Goal: Navigation & Orientation: Find specific page/section

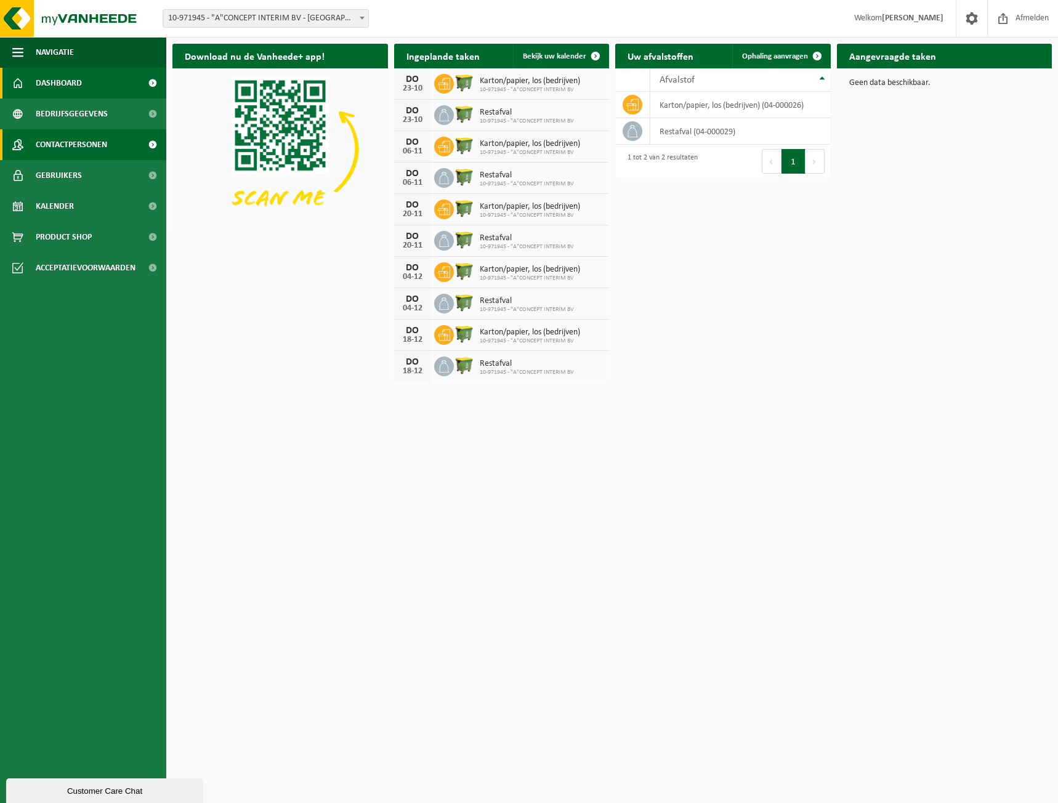
click at [63, 148] on span "Contactpersonen" at bounding box center [71, 144] width 71 height 31
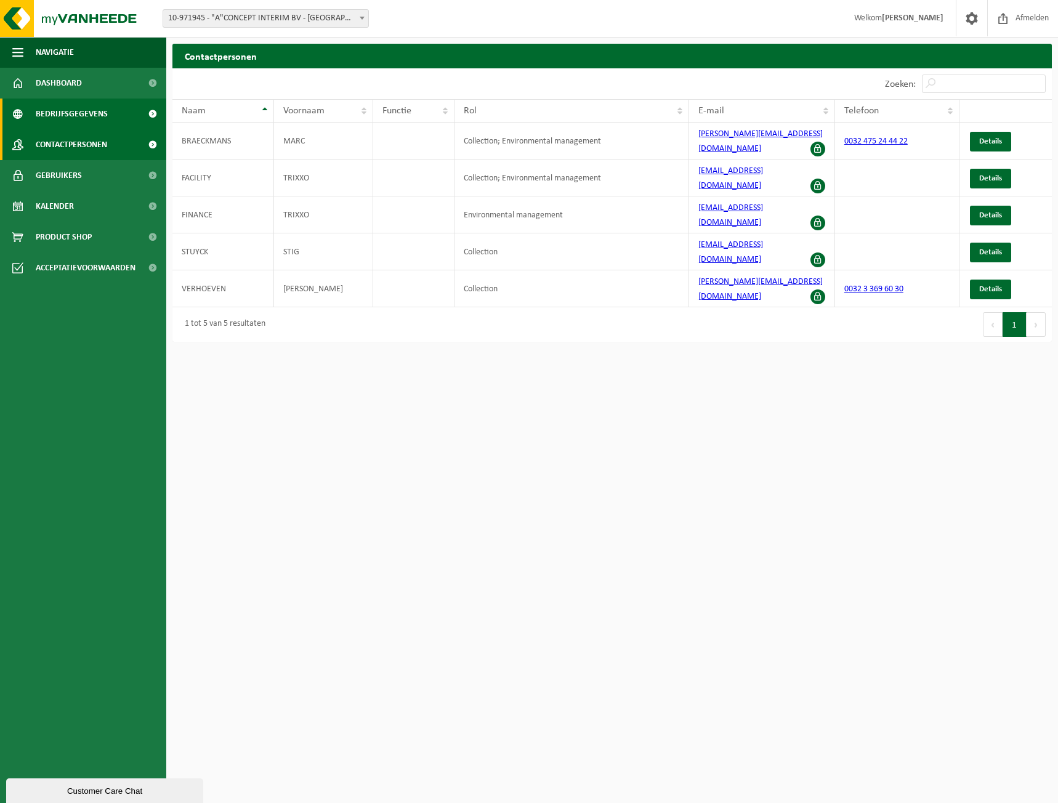
click at [81, 118] on span "Bedrijfsgegevens" at bounding box center [72, 114] width 72 height 31
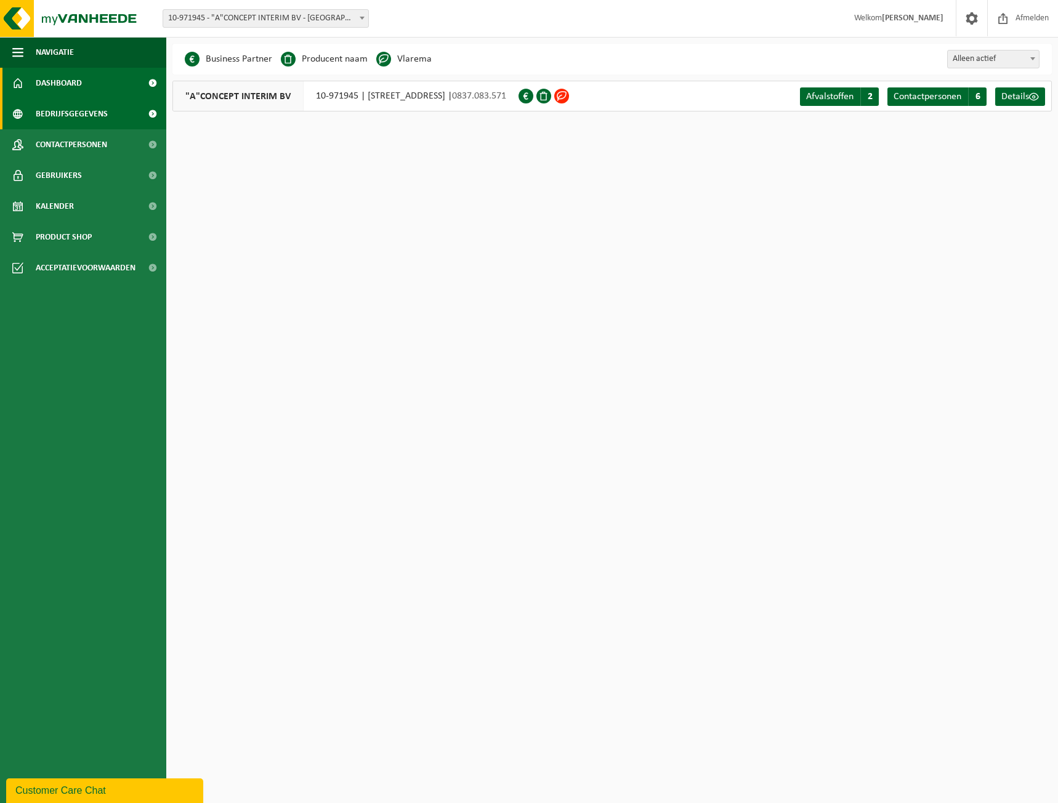
click at [70, 87] on span "Dashboard" at bounding box center [59, 83] width 46 height 31
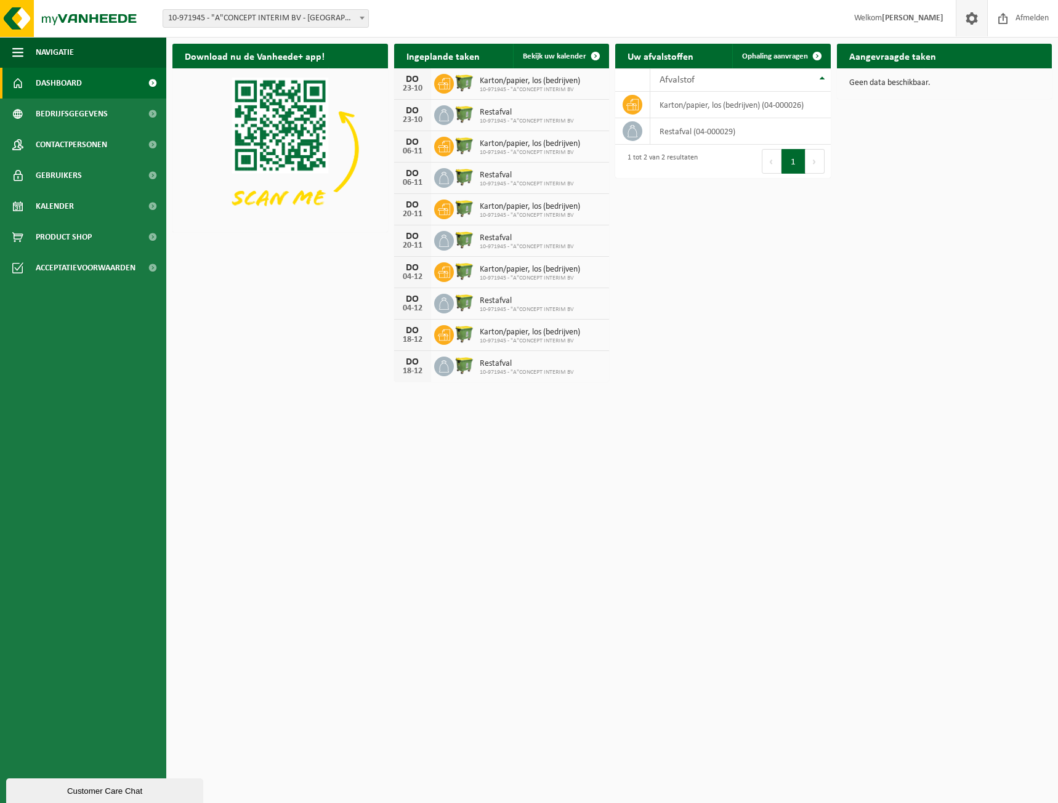
click at [966, 16] on span at bounding box center [972, 18] width 18 height 36
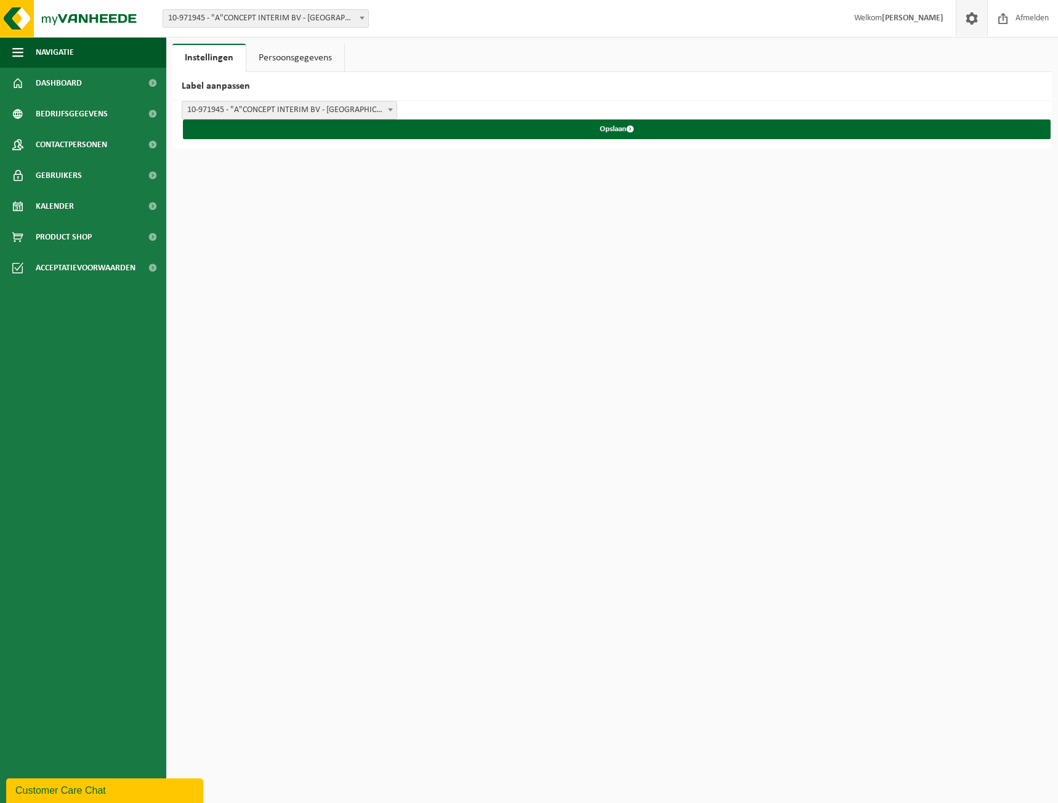
click at [285, 66] on link "Persoonsgegevens" at bounding box center [295, 58] width 98 height 28
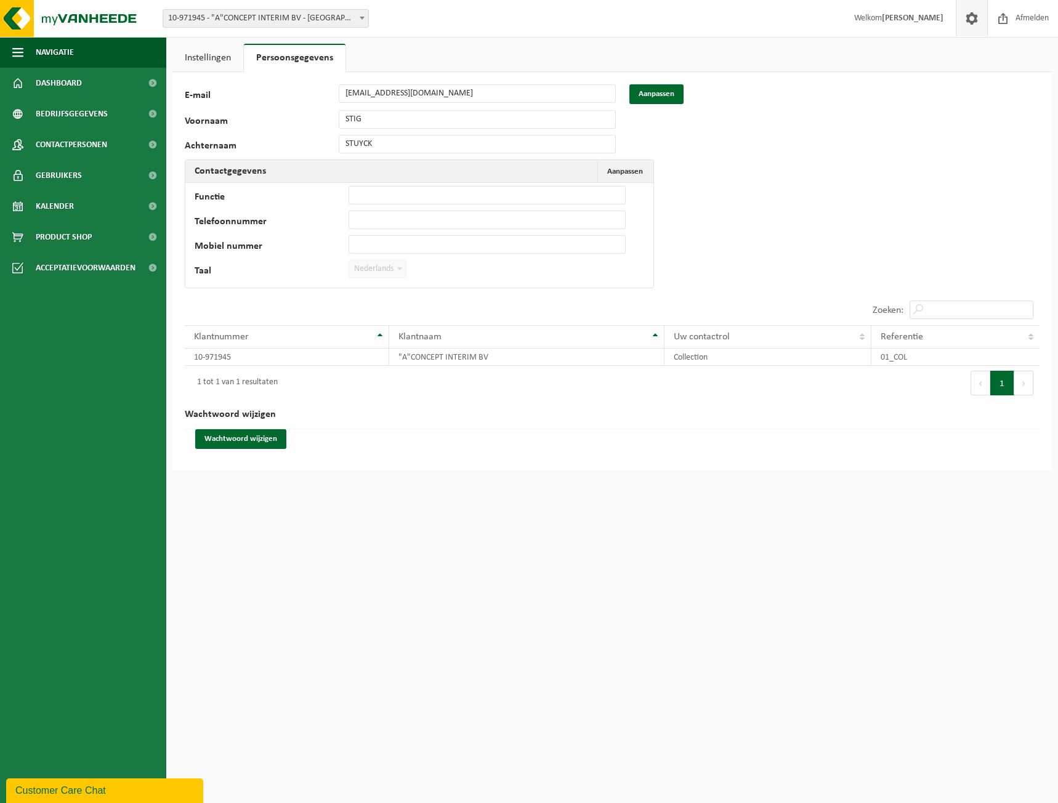
click at [238, 58] on link "Instellingen" at bounding box center [207, 58] width 71 height 28
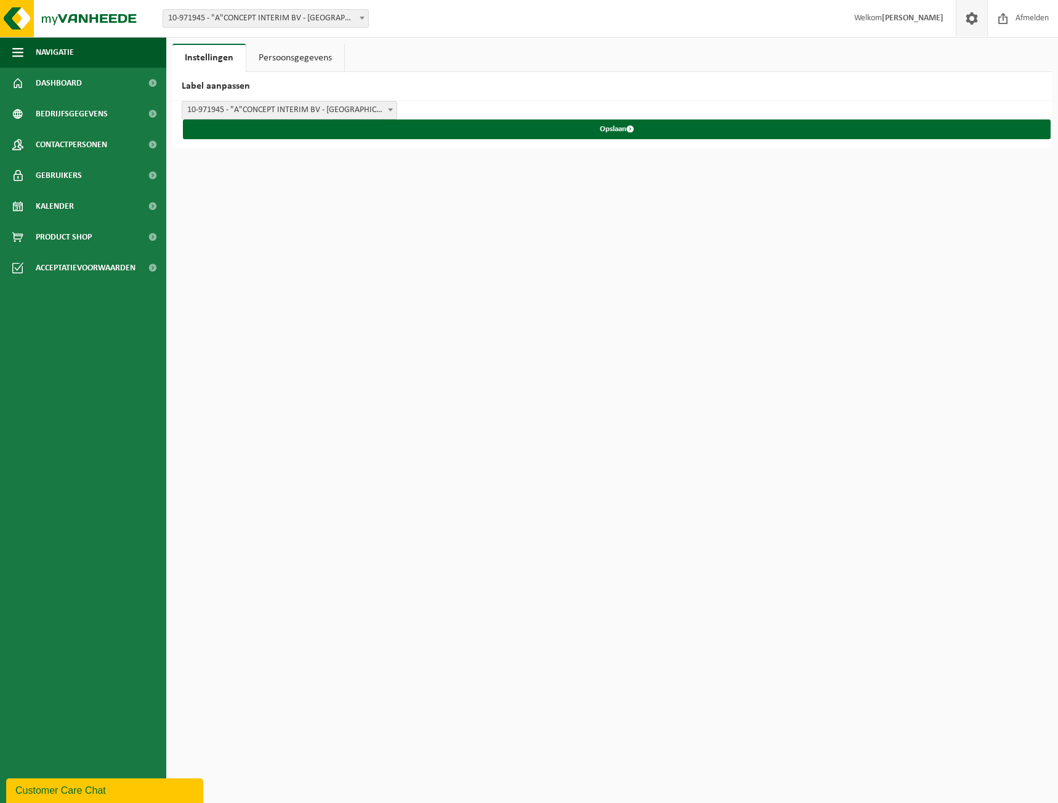
click at [287, 113] on span "10-971945 - "A"CONCEPT INTERIM BV - [GEOGRAPHIC_DATA]" at bounding box center [289, 110] width 214 height 17
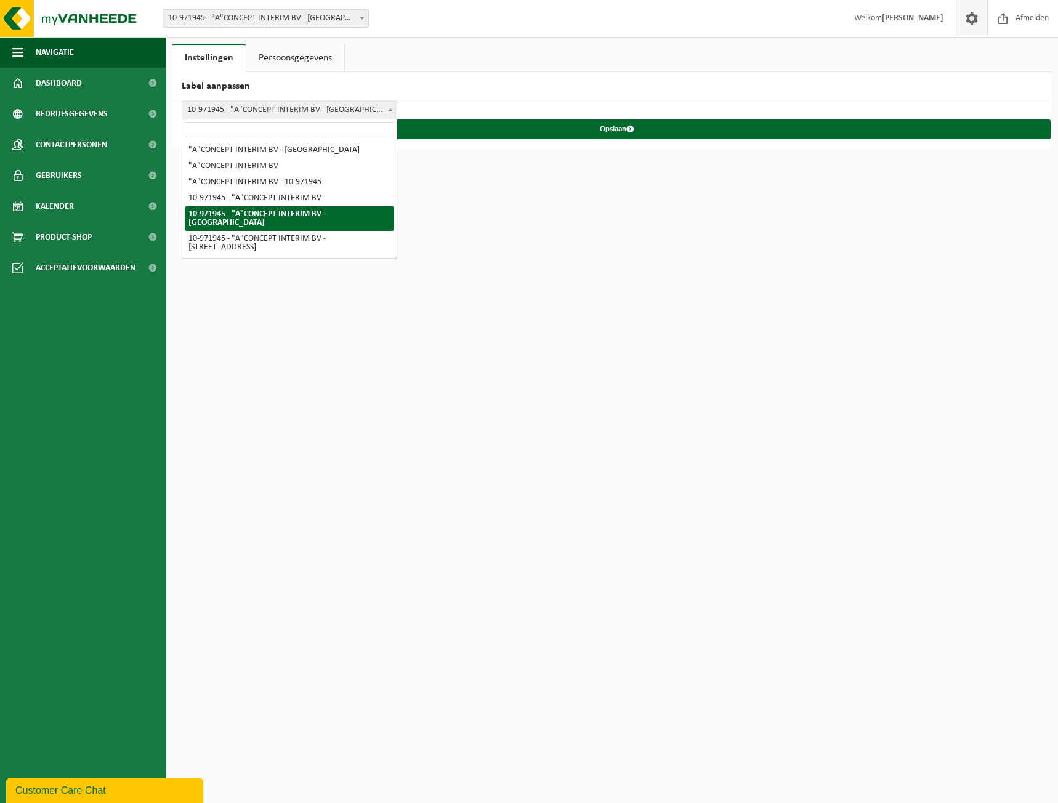
click at [287, 113] on span "10-971945 - "A"CONCEPT INTERIM BV - [GEOGRAPHIC_DATA]" at bounding box center [289, 110] width 214 height 17
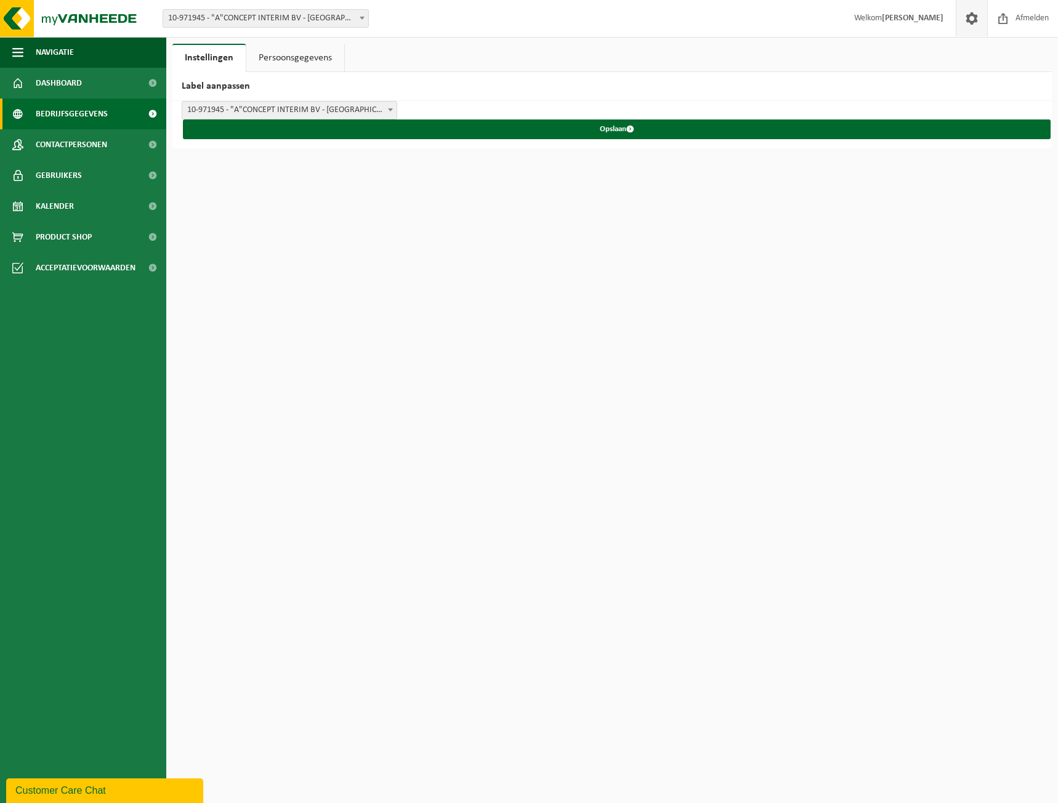
click at [60, 118] on span "Bedrijfsgegevens" at bounding box center [72, 114] width 72 height 31
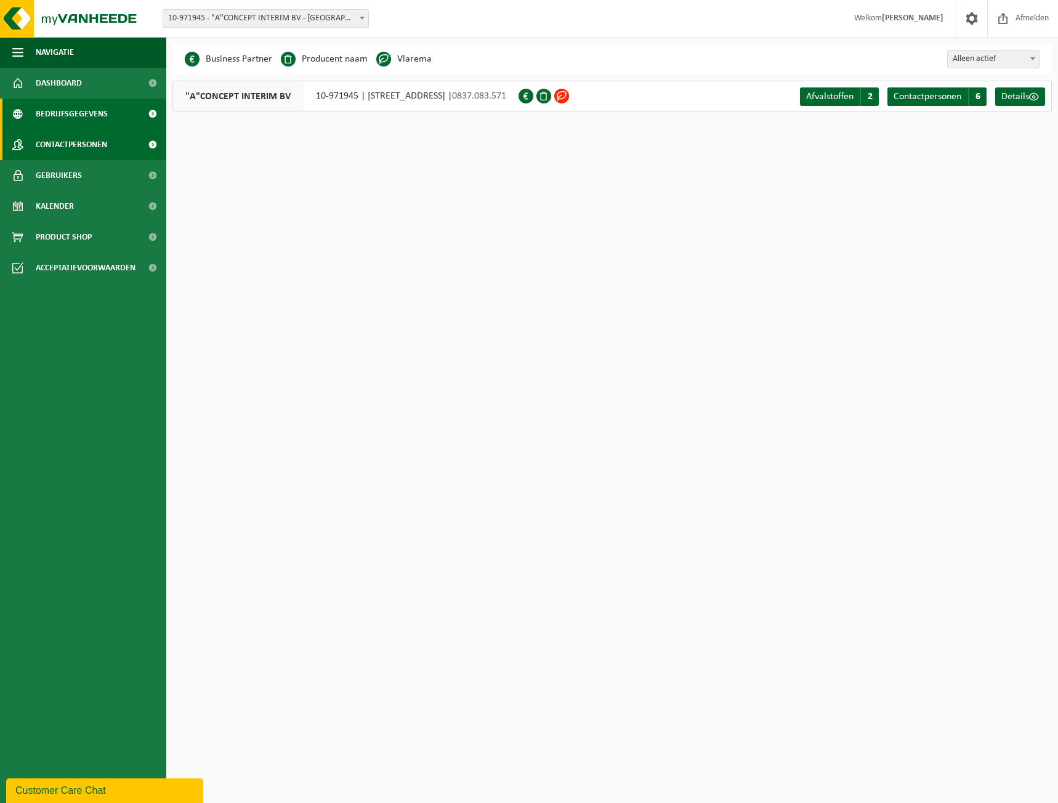
click at [74, 140] on span "Contactpersonen" at bounding box center [71, 144] width 71 height 31
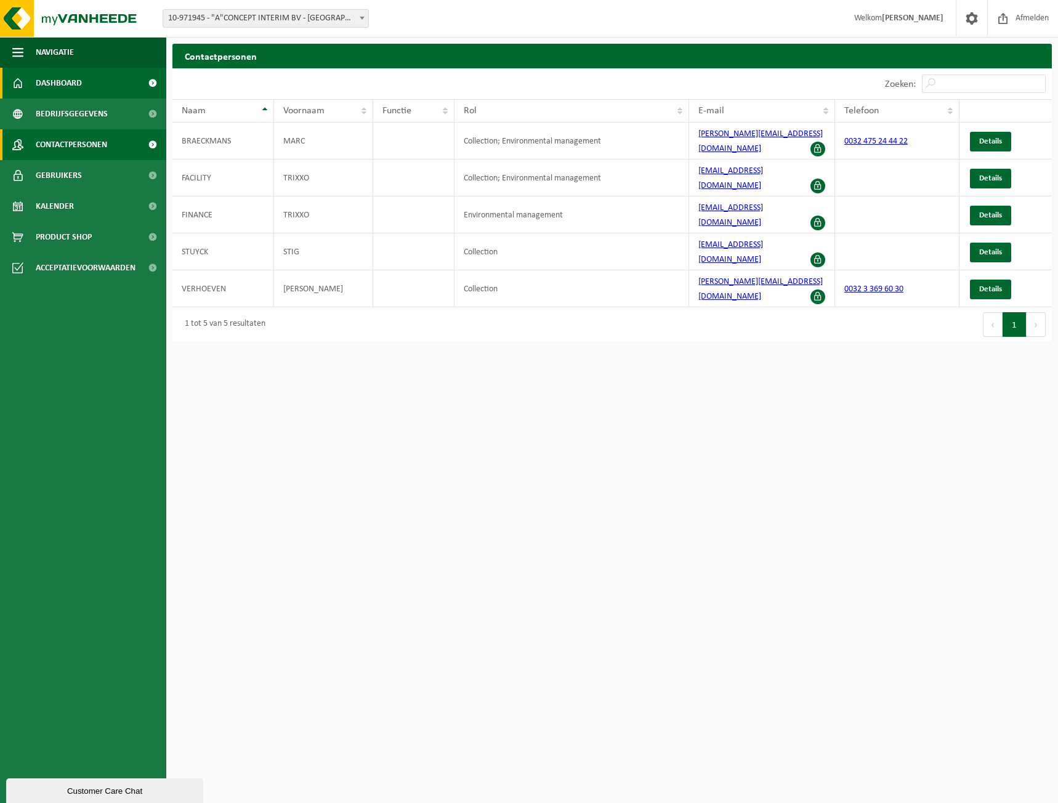
click at [57, 88] on span "Dashboard" at bounding box center [59, 83] width 46 height 31
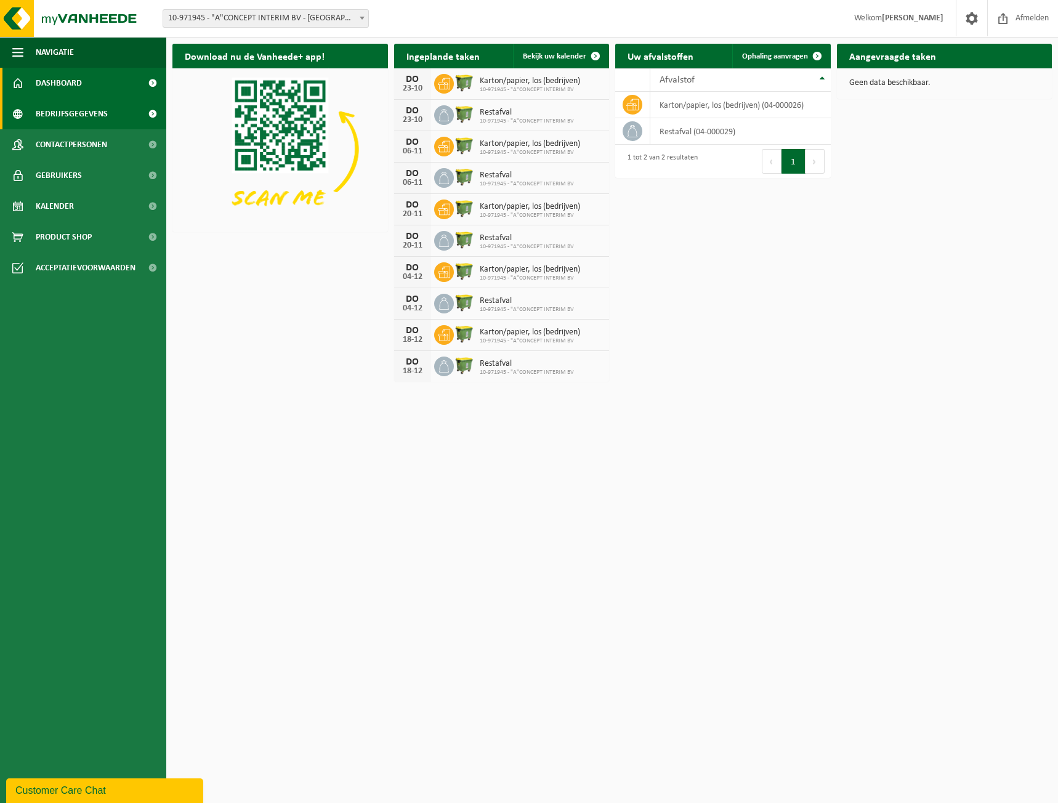
click at [116, 113] on link "Bedrijfsgegevens" at bounding box center [83, 114] width 166 height 31
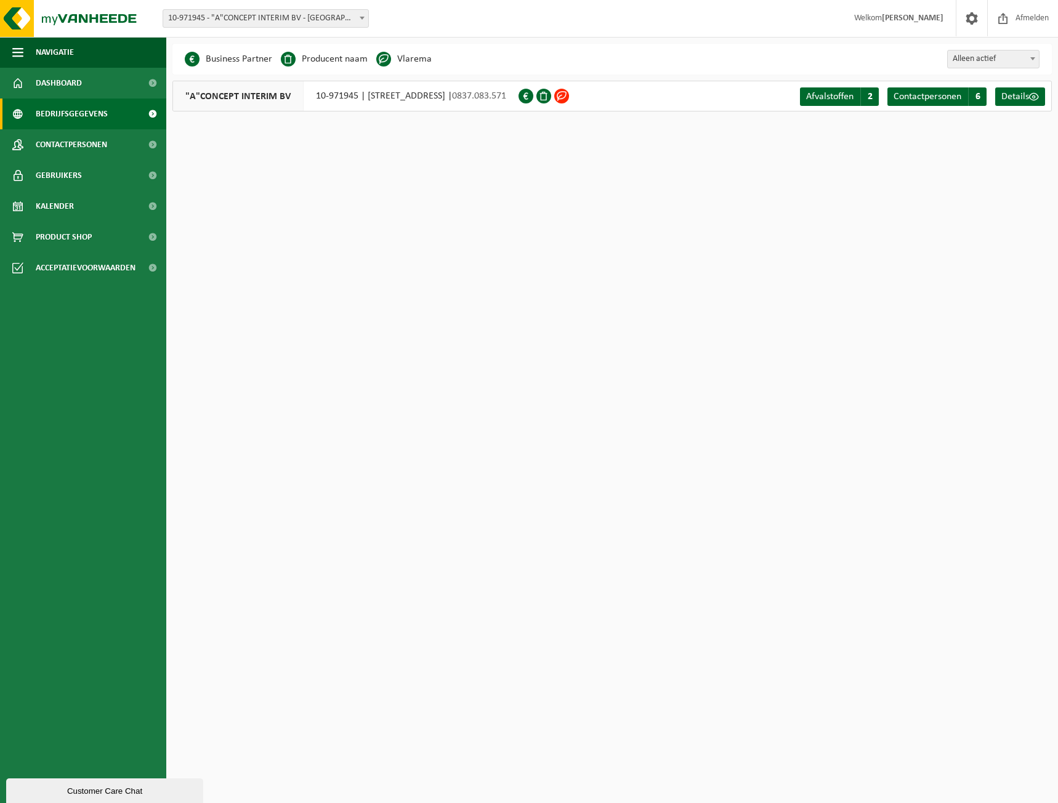
click at [569, 97] on span at bounding box center [561, 96] width 15 height 15
click at [1013, 93] on span "Details" at bounding box center [1015, 97] width 28 height 10
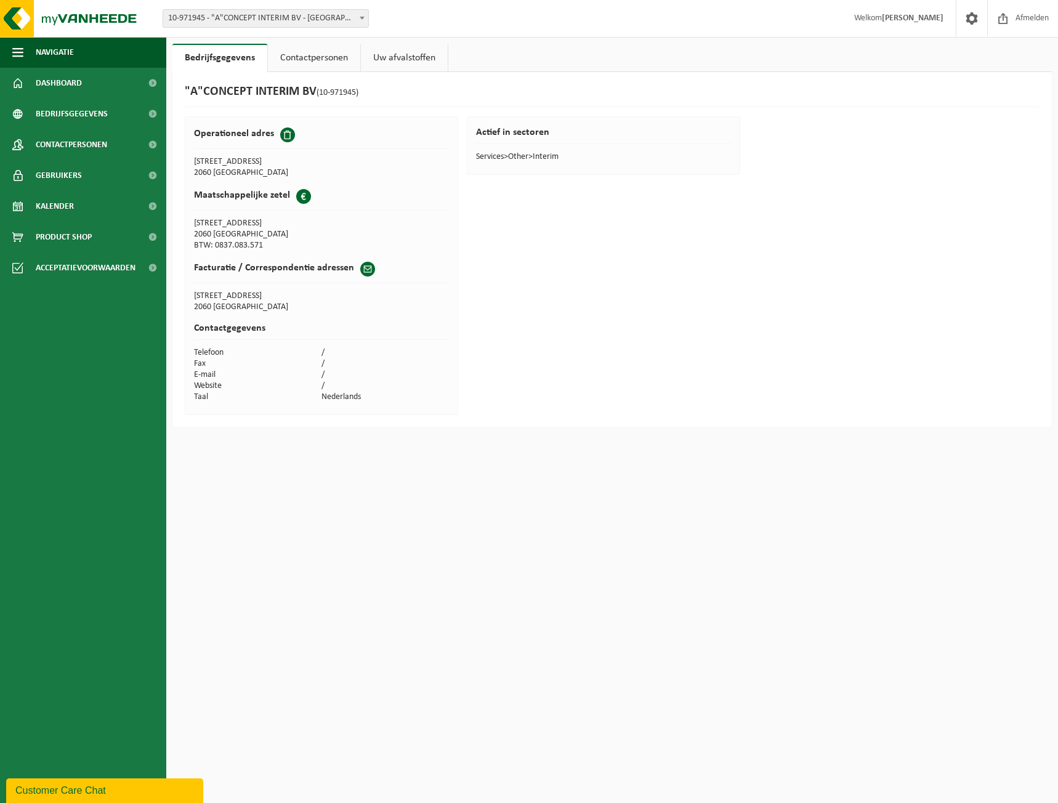
click at [295, 56] on link "Contactpersonen" at bounding box center [314, 58] width 92 height 28
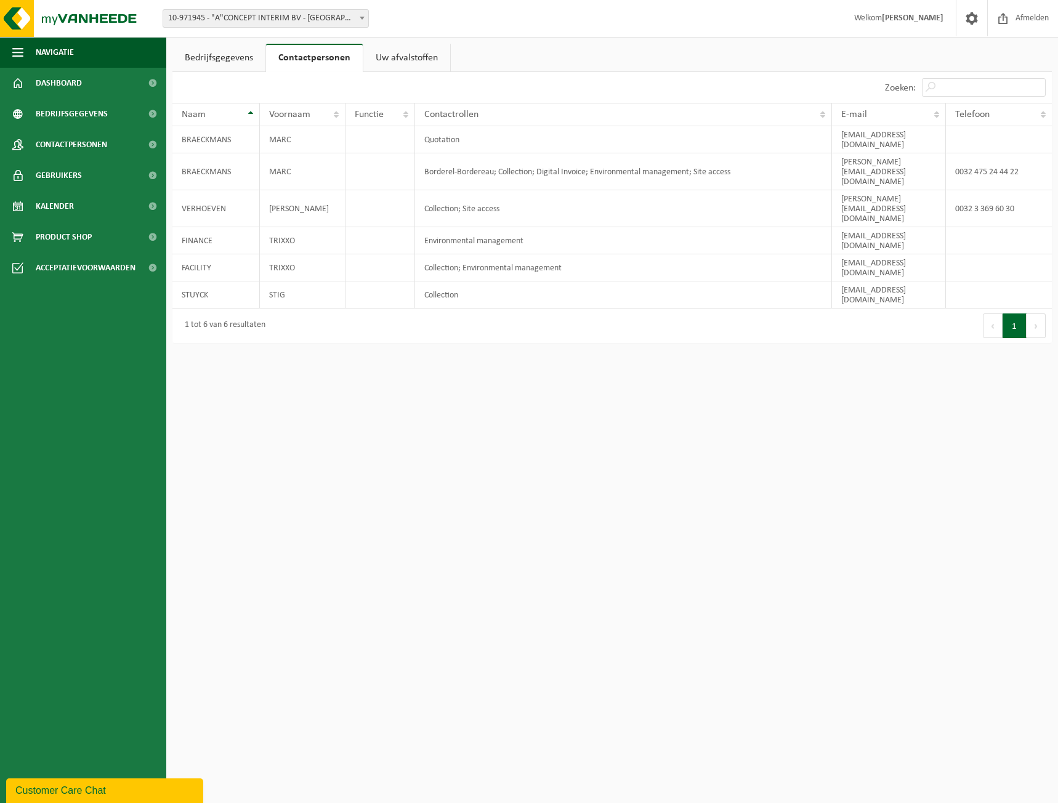
click at [397, 62] on link "Uw afvalstoffen" at bounding box center [406, 58] width 87 height 28
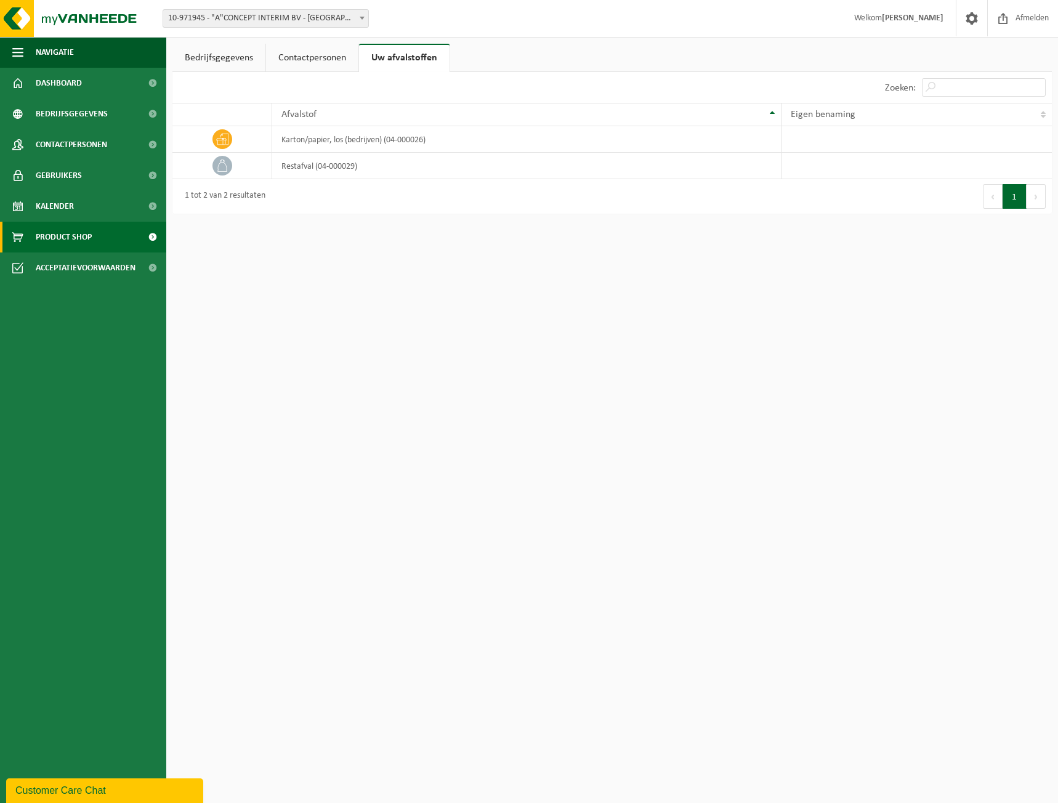
click at [57, 234] on span "Product Shop" at bounding box center [64, 237] width 56 height 31
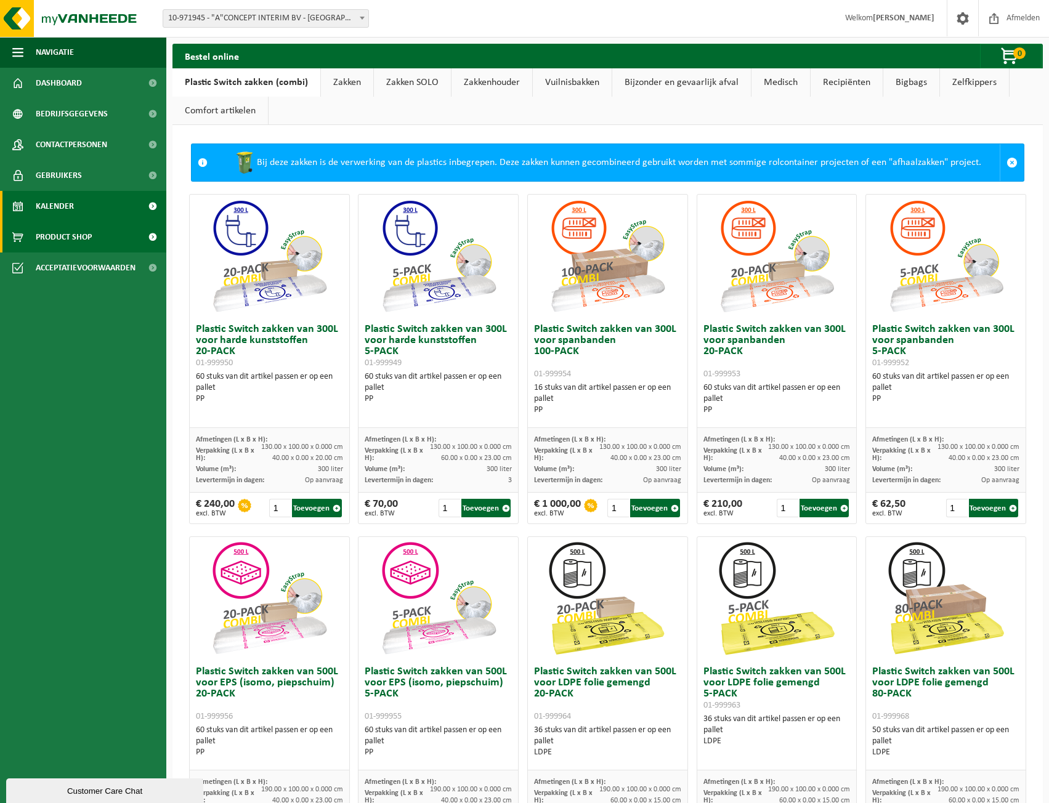
click at [59, 200] on span "Kalender" at bounding box center [55, 206] width 38 height 31
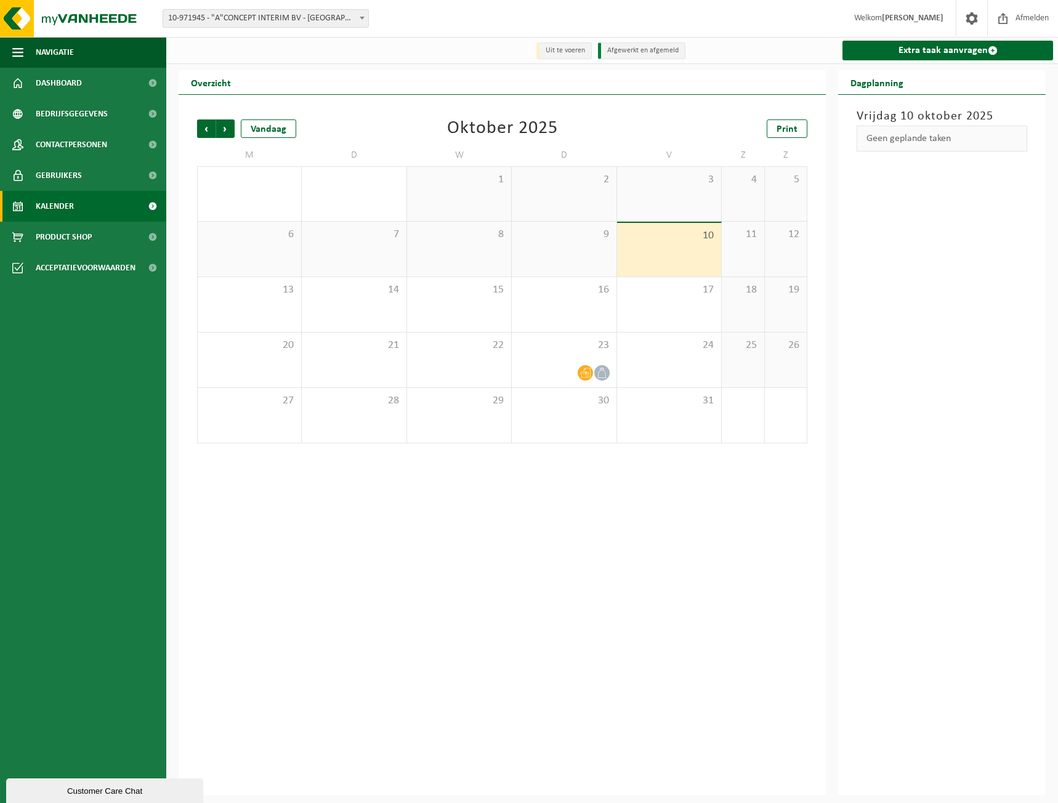
click at [577, 246] on div "9" at bounding box center [564, 249] width 104 height 55
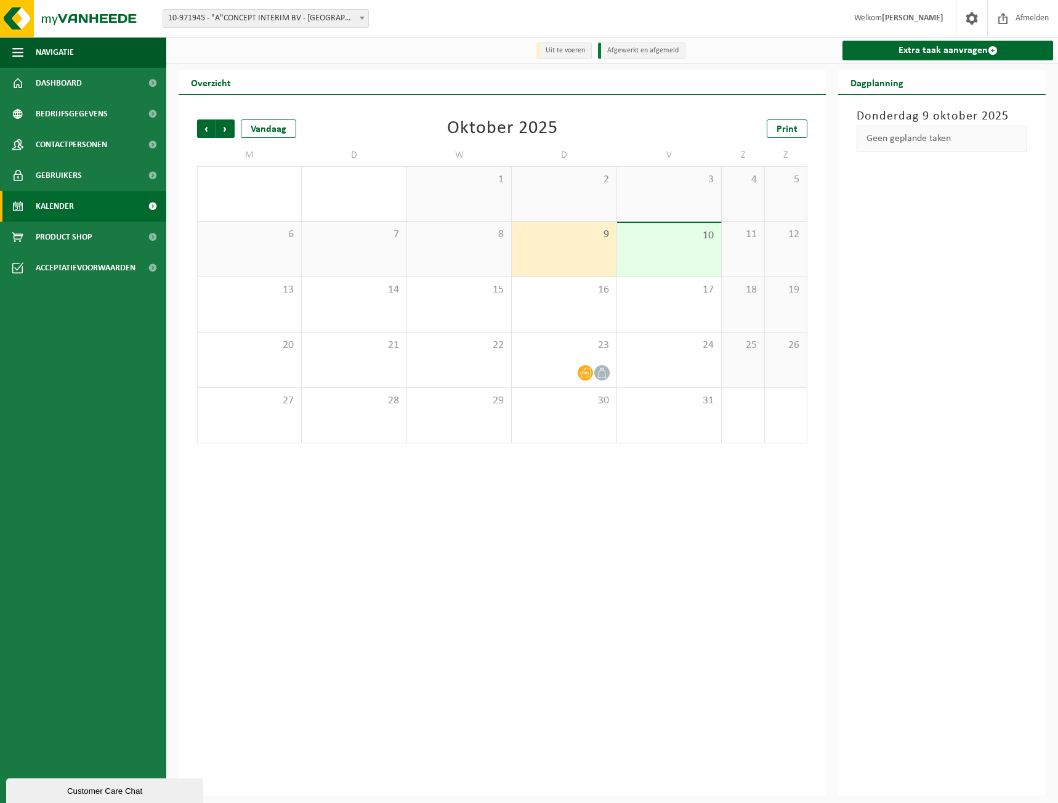
click at [480, 240] on span "8" at bounding box center [459, 235] width 92 height 14
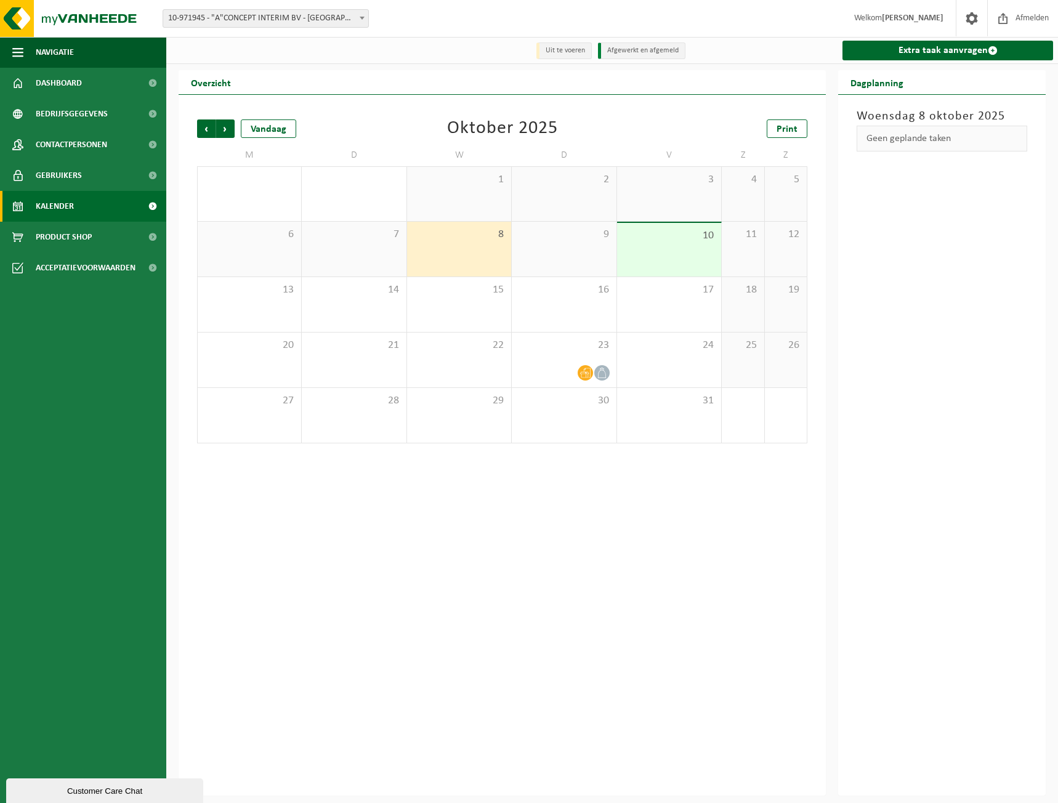
click at [566, 193] on div "2" at bounding box center [564, 194] width 104 height 54
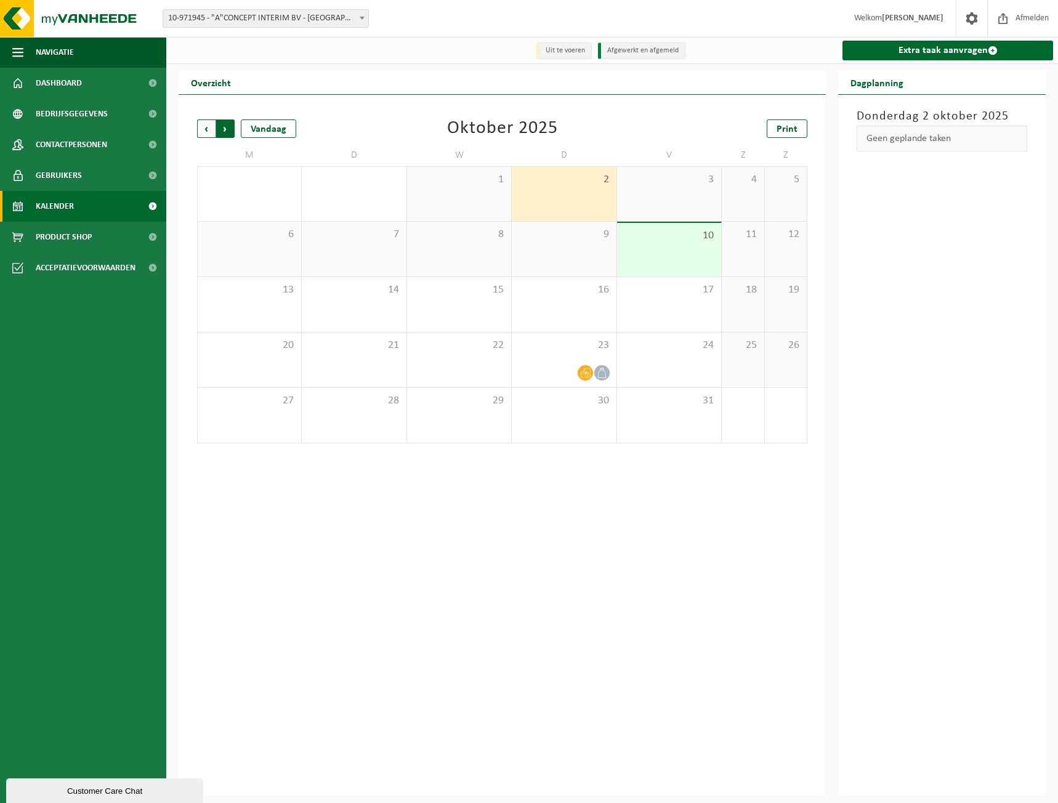
click at [211, 125] on span "Vorige" at bounding box center [206, 128] width 18 height 18
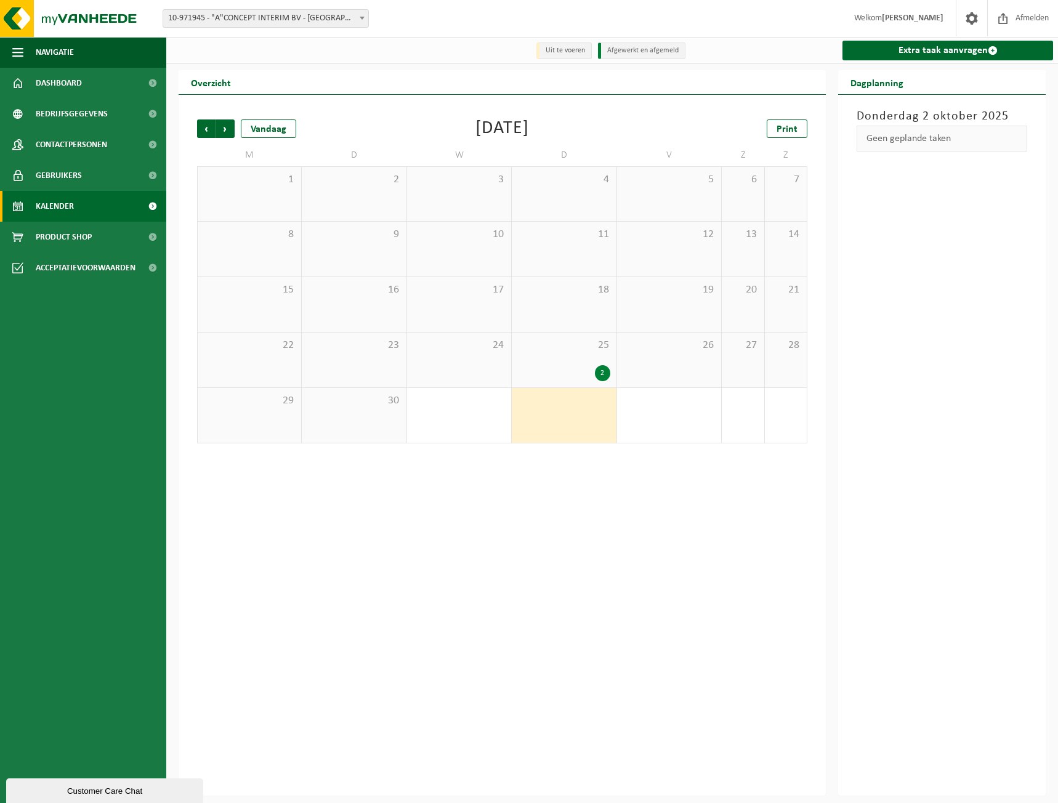
click at [585, 366] on div "2" at bounding box center [564, 373] width 92 height 16
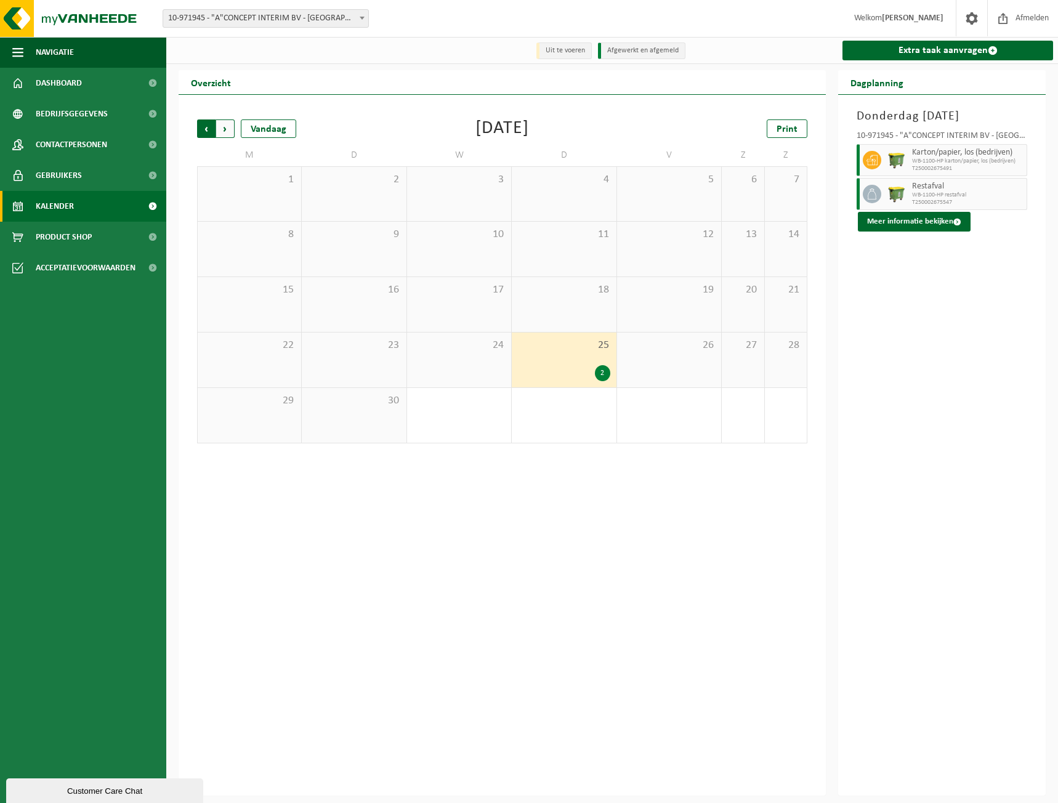
click at [225, 126] on span "Volgende" at bounding box center [225, 128] width 18 height 18
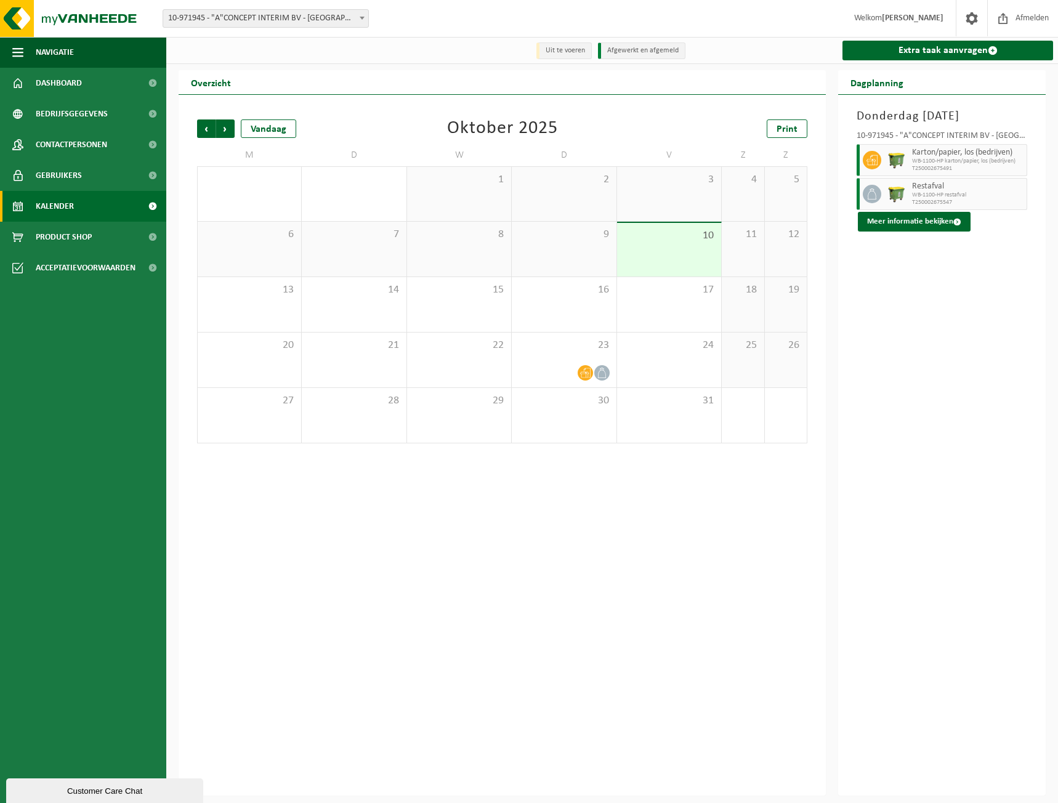
click at [561, 245] on div "9" at bounding box center [564, 249] width 104 height 55
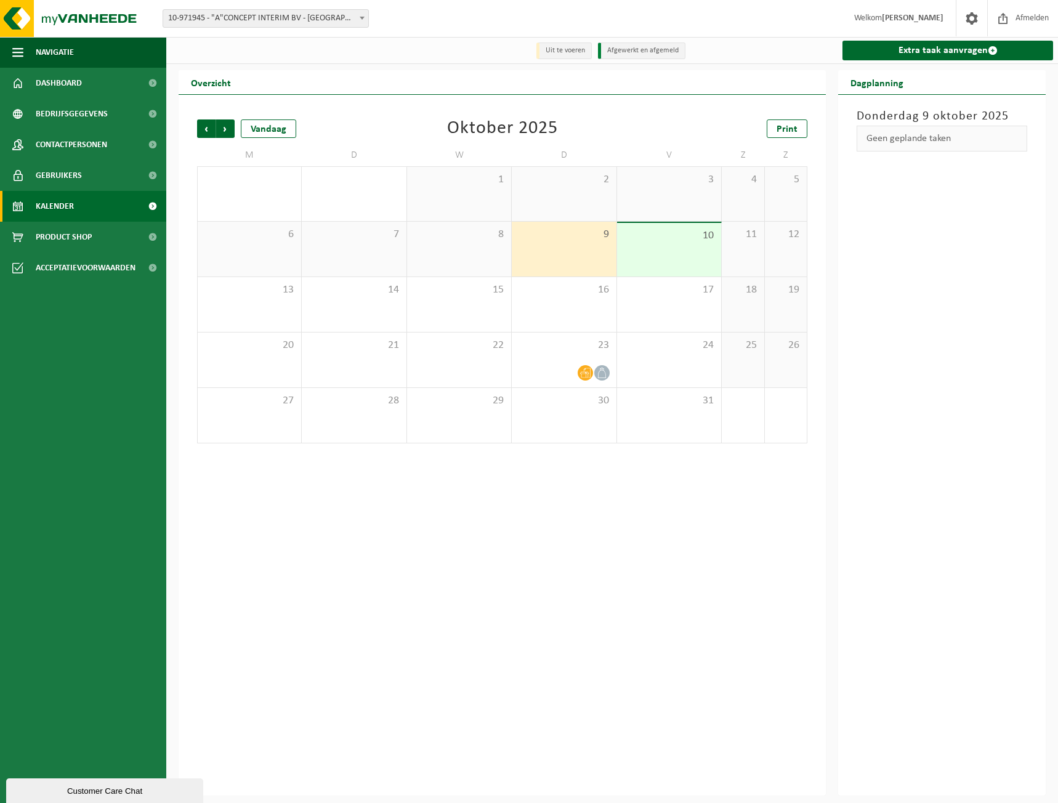
click at [615, 54] on li "Afgewerkt en afgemeld" at bounding box center [641, 50] width 87 height 17
click at [571, 50] on li "Uit te voeren" at bounding box center [563, 50] width 55 height 17
click at [78, 182] on span "Gebruikers" at bounding box center [59, 175] width 46 height 31
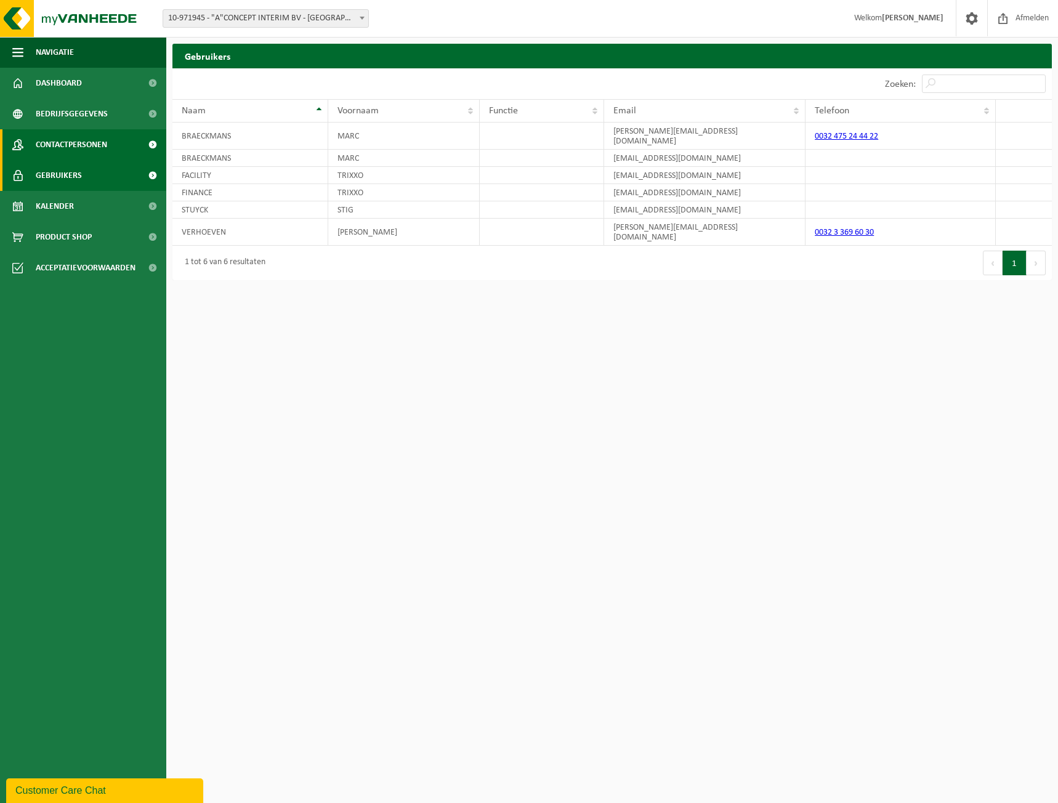
click at [33, 146] on link "Contactpersonen" at bounding box center [83, 144] width 166 height 31
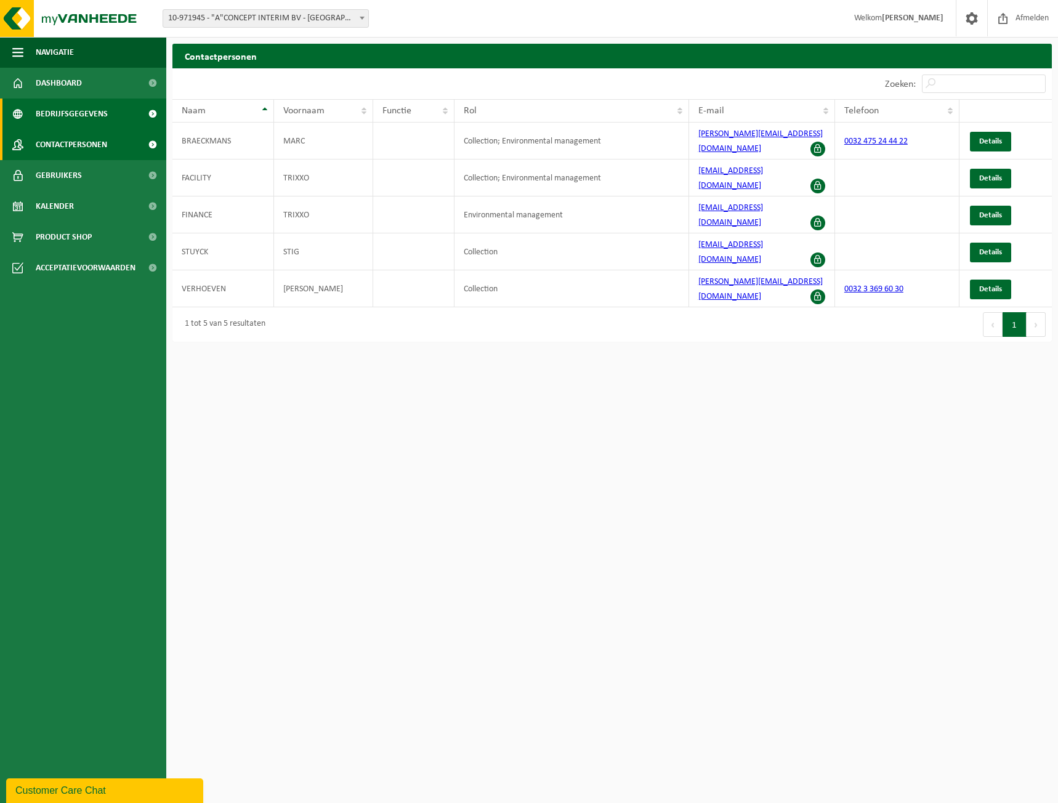
click at [62, 115] on span "Bedrijfsgegevens" at bounding box center [72, 114] width 72 height 31
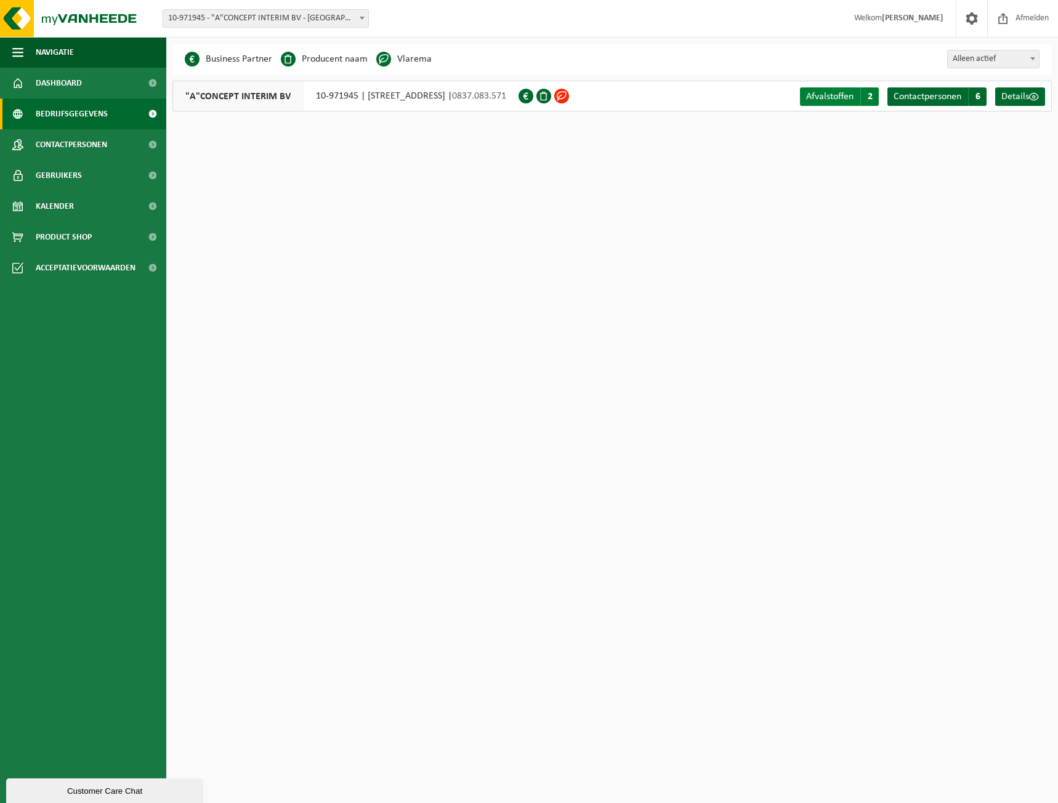
click at [824, 97] on span "Afvalstoffen" at bounding box center [829, 97] width 47 height 10
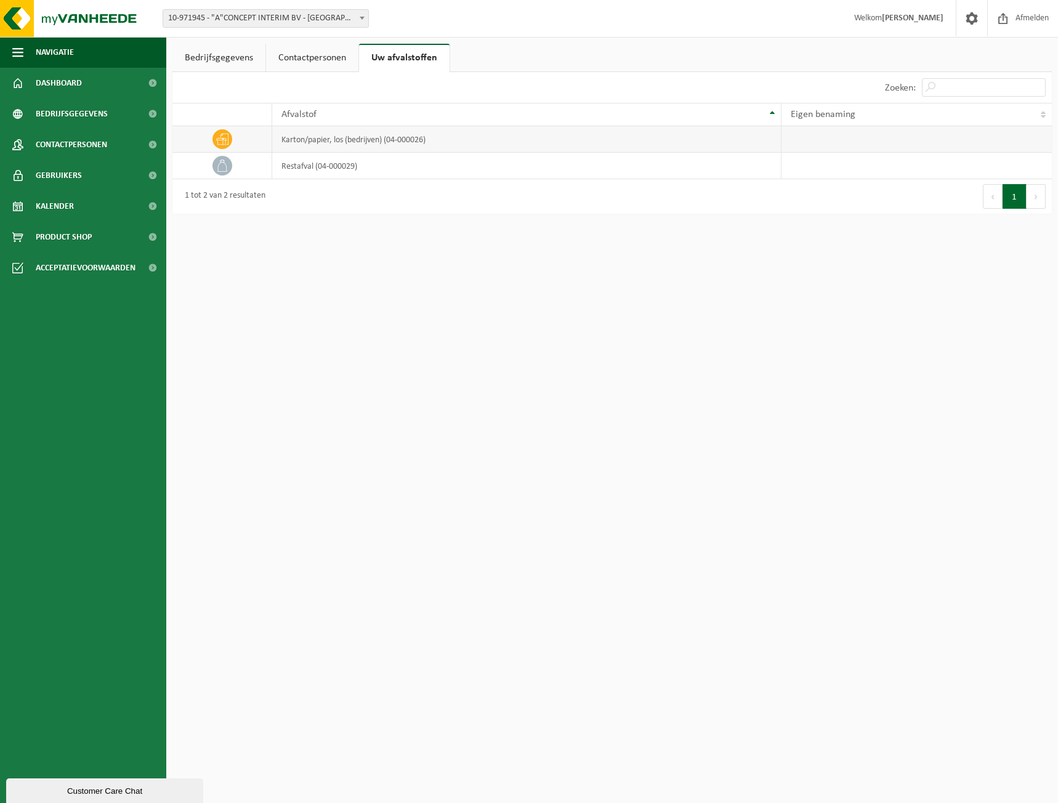
click at [389, 139] on td "karton/papier, los (bedrijven) (04-000026)" at bounding box center [526, 139] width 509 height 26
click at [335, 157] on td "restafval (04-000029)" at bounding box center [526, 166] width 509 height 26
click at [122, 87] on link "Dashboard" at bounding box center [83, 83] width 166 height 31
